Goal: Task Accomplishment & Management: Use online tool/utility

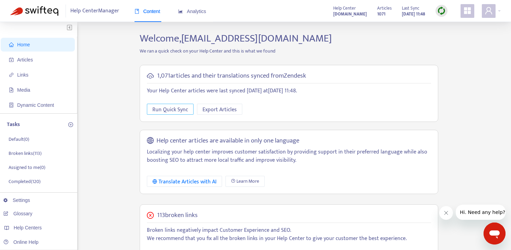
click at [169, 109] on span "Run Quick Sync" at bounding box center [170, 109] width 36 height 9
click at [28, 153] on p "Broken links ( 113 )" at bounding box center [25, 153] width 33 height 7
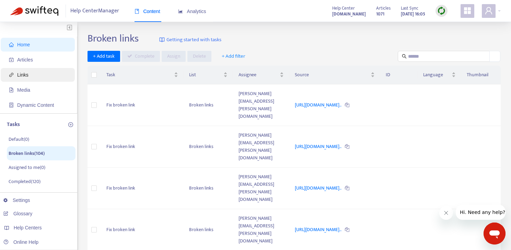
click at [19, 79] on span "Links" at bounding box center [39, 75] width 60 height 14
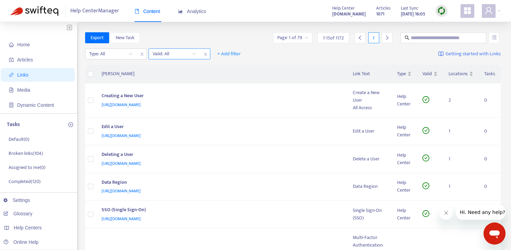
click at [198, 56] on div "Valid: All" at bounding box center [174, 54] width 51 height 10
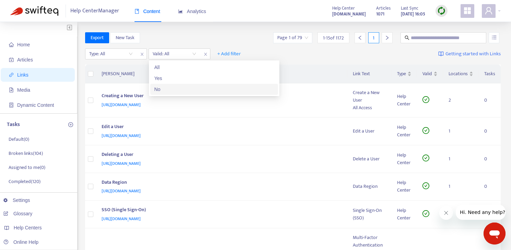
click at [181, 86] on div "No" at bounding box center [213, 89] width 119 height 8
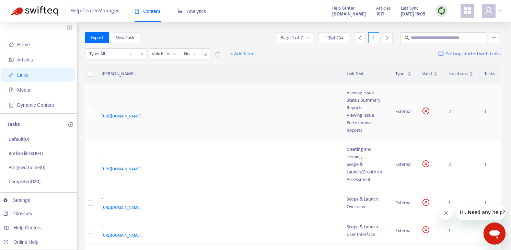
click at [143, 115] on span "https://customer-resource-hub.zendesk.com/hc/en-ca/articles/39630695716628#h_01…" at bounding box center [122, 116] width 41 height 7
click at [281, 126] on td "- https://customer-resource-hub.zendesk.com/hc/en-ca/articles/39630695716628#h_…" at bounding box center [218, 111] width 245 height 57
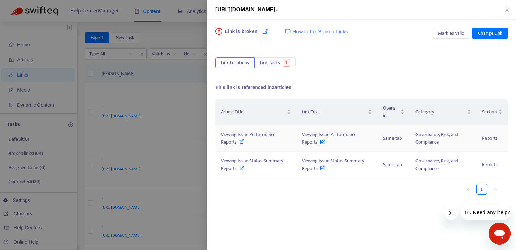
click at [241, 142] on icon at bounding box center [241, 141] width 5 height 5
click at [242, 168] on icon at bounding box center [241, 167] width 5 height 5
click at [150, 85] on div at bounding box center [258, 125] width 516 height 250
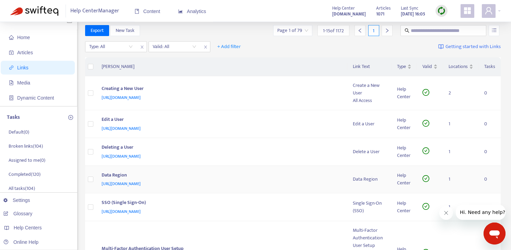
scroll to position [8, 0]
click at [188, 44] on input "search" at bounding box center [175, 46] width 44 height 10
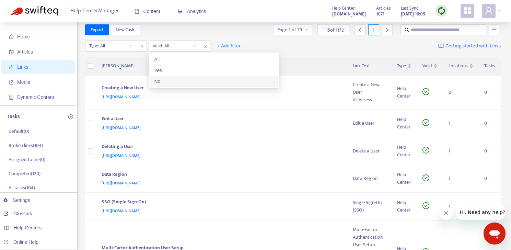
click at [186, 80] on div "No" at bounding box center [213, 82] width 119 height 8
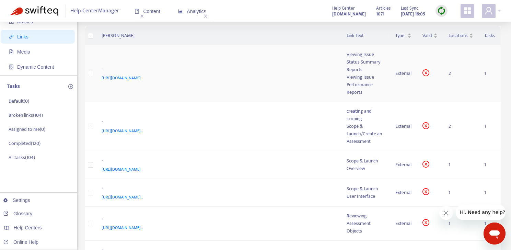
scroll to position [55, 0]
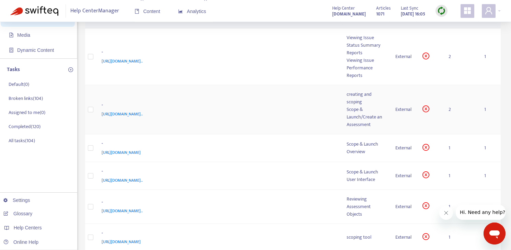
click at [189, 122] on td "- https://grc-support-resolver.zendesk.com/hc/en-ca/articles/35862713888148-Sco…" at bounding box center [218, 109] width 245 height 49
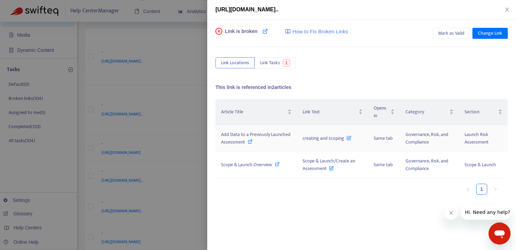
click at [248, 142] on icon at bounding box center [250, 141] width 5 height 5
click at [276, 164] on icon at bounding box center [277, 164] width 5 height 5
click at [505, 12] on icon "close" at bounding box center [506, 9] width 5 height 5
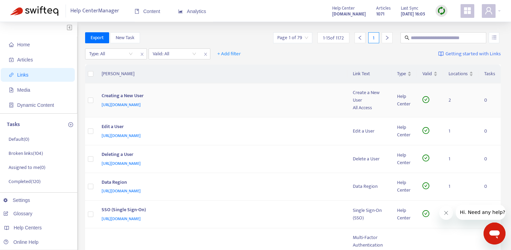
scroll to position [6, 0]
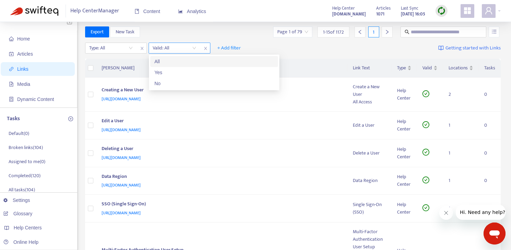
click at [188, 50] on input "search" at bounding box center [175, 48] width 44 height 10
click at [188, 82] on div "No" at bounding box center [213, 84] width 119 height 8
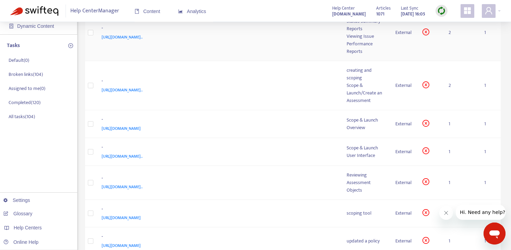
scroll to position [89, 0]
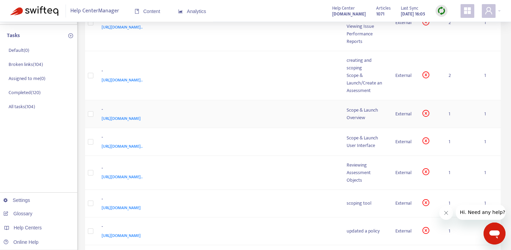
click at [141, 122] on span "https://customer-resource-hub.zendesk.com/hc/en-ca/articles/39733515267604-Scop…" at bounding box center [121, 118] width 39 height 7
click at [331, 123] on td "- https://customer-resource-hub.zendesk.com/hc/en-ca/articles/39733515267604-Sc…" at bounding box center [218, 114] width 245 height 28
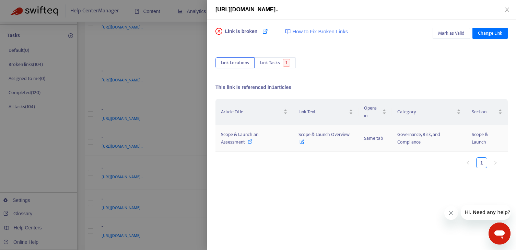
click at [250, 142] on icon at bounding box center [250, 141] width 5 height 5
click at [493, 33] on span "Change Link" at bounding box center [490, 33] width 24 height 8
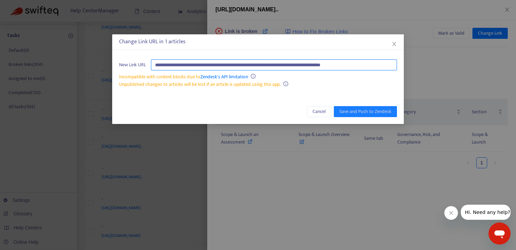
click at [246, 66] on input "**********" at bounding box center [274, 64] width 246 height 11
paste input "text"
type input "**********"
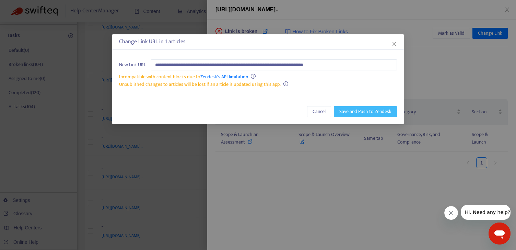
click at [347, 110] on span "Save and Push to Zendesk" at bounding box center [365, 112] width 52 height 8
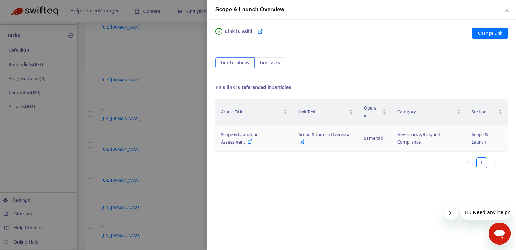
click at [239, 136] on span "Scope & Launch an Assessment" at bounding box center [239, 137] width 37 height 15
click at [505, 8] on icon "close" at bounding box center [506, 9] width 5 height 5
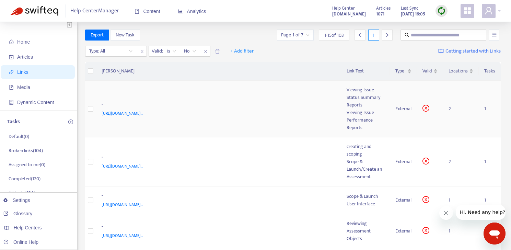
scroll to position [0, 0]
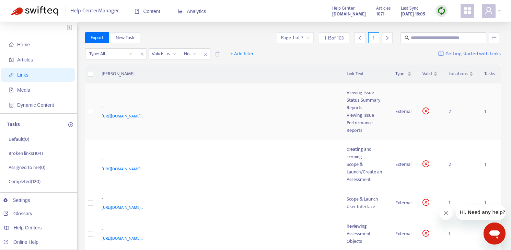
click at [245, 100] on td "- https://customer-resource-hub.zendesk.com/hc/en-ca/articles/39630695716628#h_…" at bounding box center [218, 111] width 245 height 57
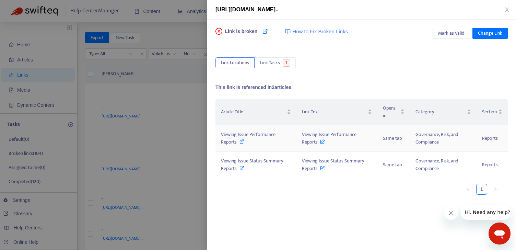
click at [238, 143] on div "Viewing Issue Performance Reports" at bounding box center [256, 138] width 70 height 15
click at [236, 138] on span "Viewing Issue Performance Reports" at bounding box center [248, 137] width 55 height 15
click at [242, 169] on icon at bounding box center [241, 167] width 5 height 5
click at [509, 9] on icon "close" at bounding box center [506, 9] width 5 height 5
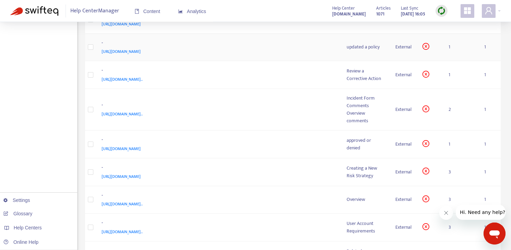
scroll to position [281, 0]
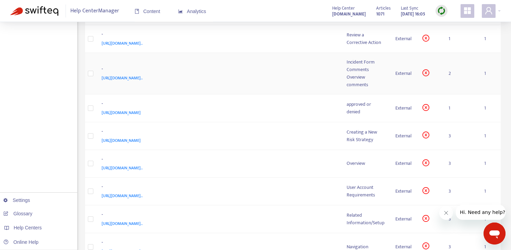
click at [309, 75] on div "https://customer-resource-hub.zendesk.com/hc/en-ca/articles/35862741827220-Form…" at bounding box center [218, 78] width 232 height 8
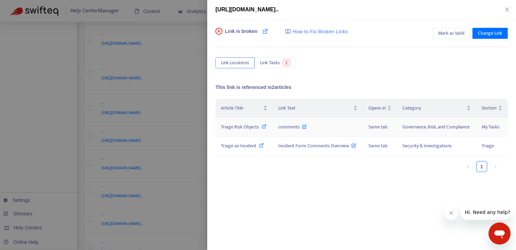
click at [262, 128] on icon at bounding box center [264, 126] width 5 height 5
click at [257, 144] on div "Triage an Incident" at bounding box center [244, 146] width 46 height 8
click at [506, 10] on icon "close" at bounding box center [506, 9] width 5 height 5
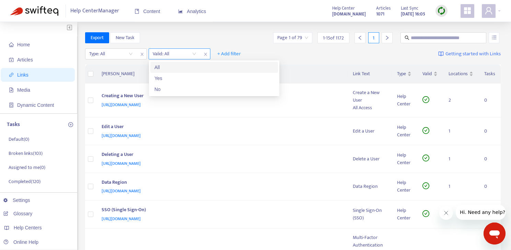
click at [199, 52] on div "Valid: All" at bounding box center [174, 54] width 51 height 10
click at [170, 90] on div "No" at bounding box center [213, 89] width 119 height 8
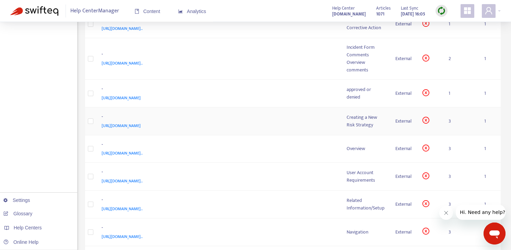
scroll to position [296, 0]
click at [266, 123] on div "[URL][DOMAIN_NAME]" at bounding box center [218, 125] width 232 height 8
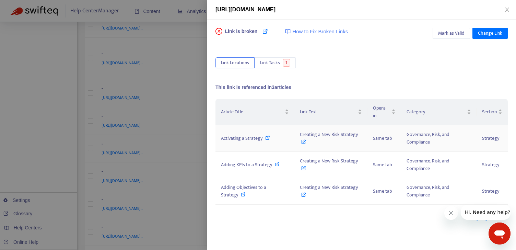
click at [264, 139] on div "Activating a Strategy" at bounding box center [255, 138] width 68 height 8
click at [486, 33] on span "Change Link" at bounding box center [490, 33] width 24 height 8
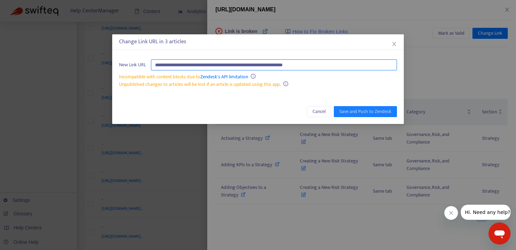
drag, startPoint x: 339, startPoint y: 62, endPoint x: 349, endPoint y: 67, distance: 10.6
click at [349, 67] on input "**********" at bounding box center [274, 64] width 246 height 11
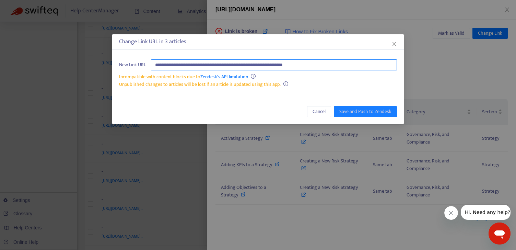
click at [349, 67] on input "**********" at bounding box center [274, 64] width 246 height 11
paste input "**********"
type input "**********"
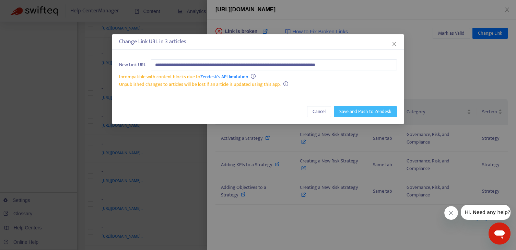
click at [383, 110] on span "Save and Push to Zendesk" at bounding box center [365, 112] width 52 height 8
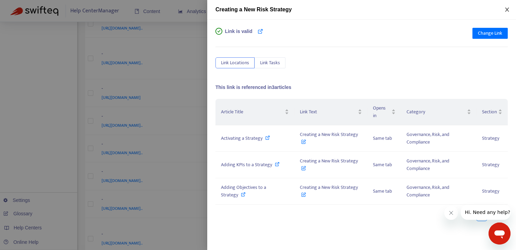
click at [505, 9] on icon "close" at bounding box center [506, 9] width 5 height 5
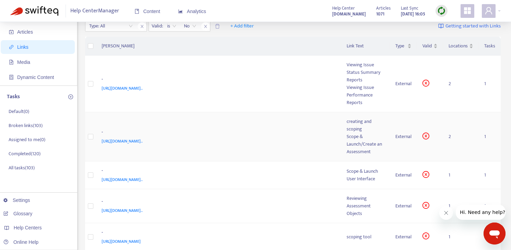
scroll to position [0, 0]
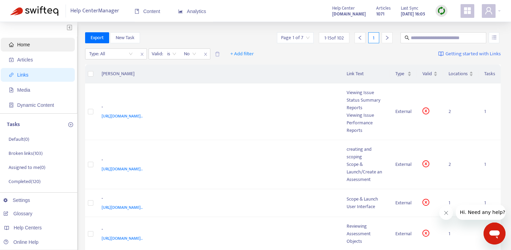
click at [39, 47] on span "Home" at bounding box center [39, 45] width 60 height 14
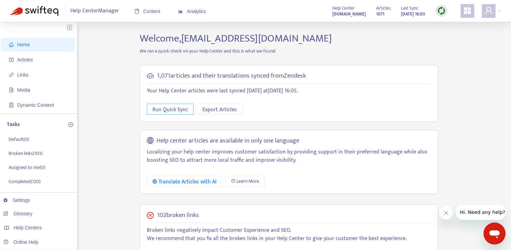
click at [165, 108] on span "Run Quick Sync" at bounding box center [170, 109] width 36 height 9
